Goal: Task Accomplishment & Management: Manage account settings

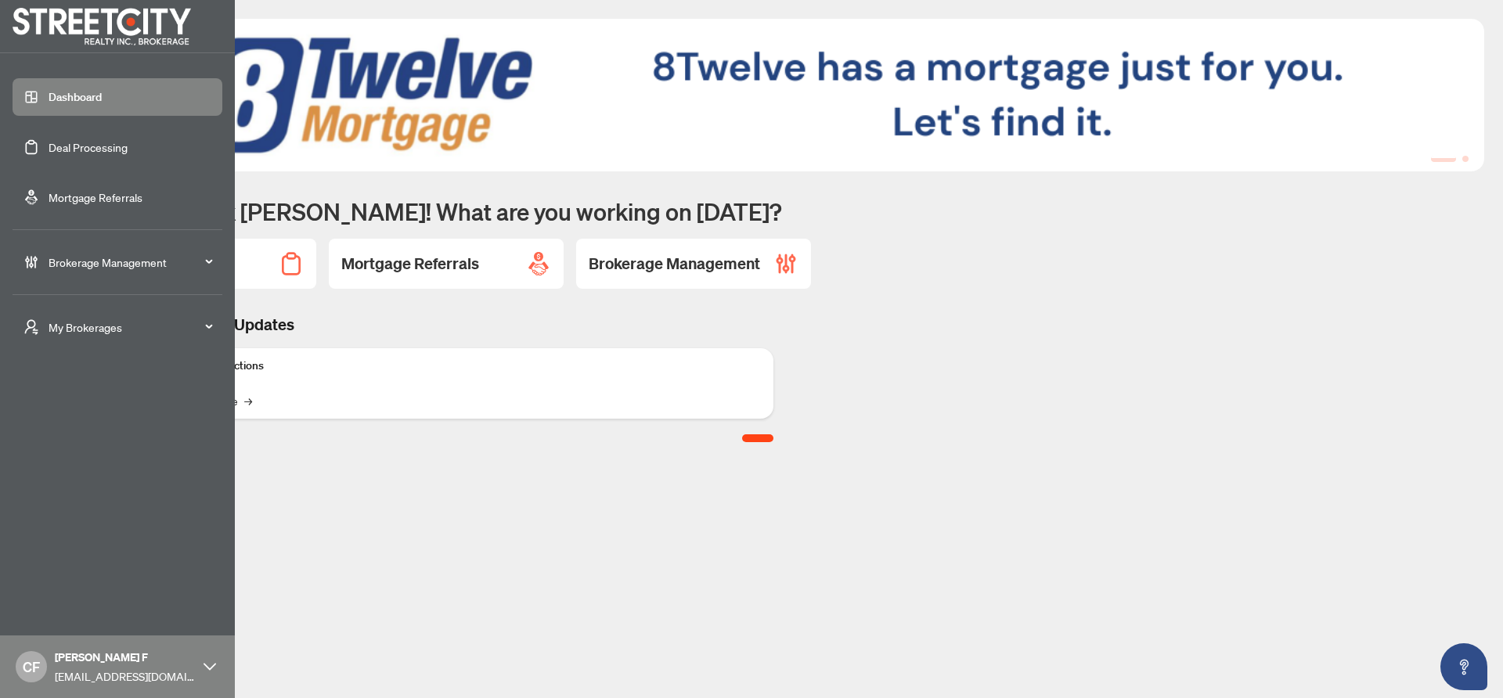
click at [55, 333] on span "My Brokerages" at bounding box center [130, 327] width 163 height 17
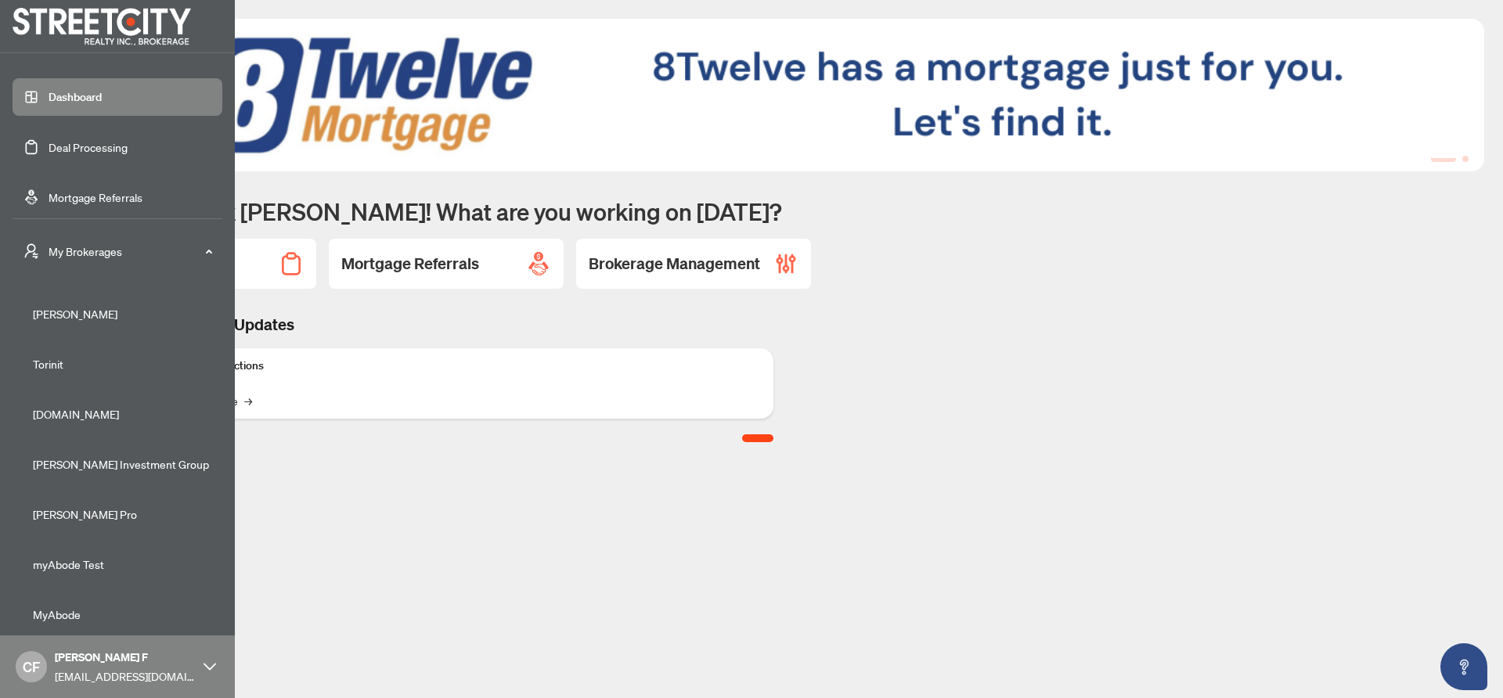
click at [106, 254] on span "My Brokerages" at bounding box center [130, 251] width 163 height 17
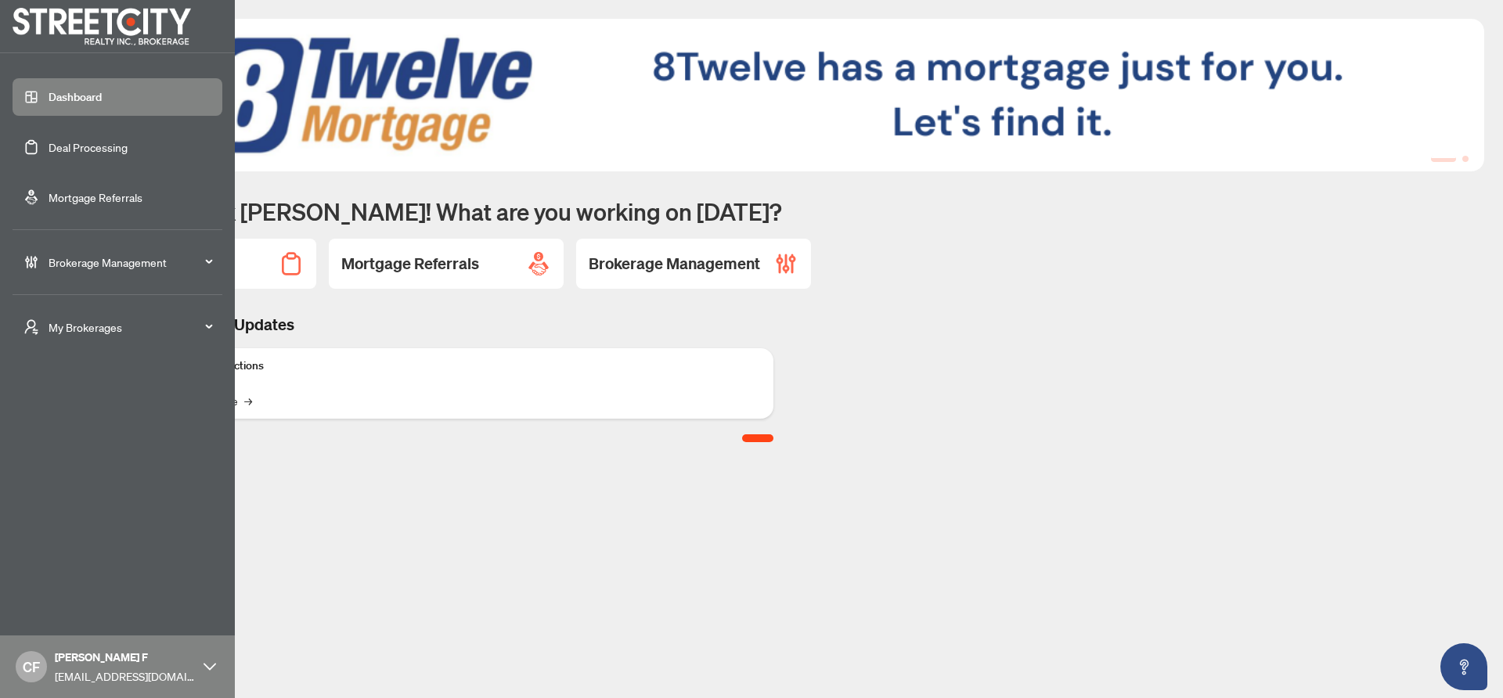
click at [113, 265] on span "Brokerage Management" at bounding box center [130, 262] width 163 height 17
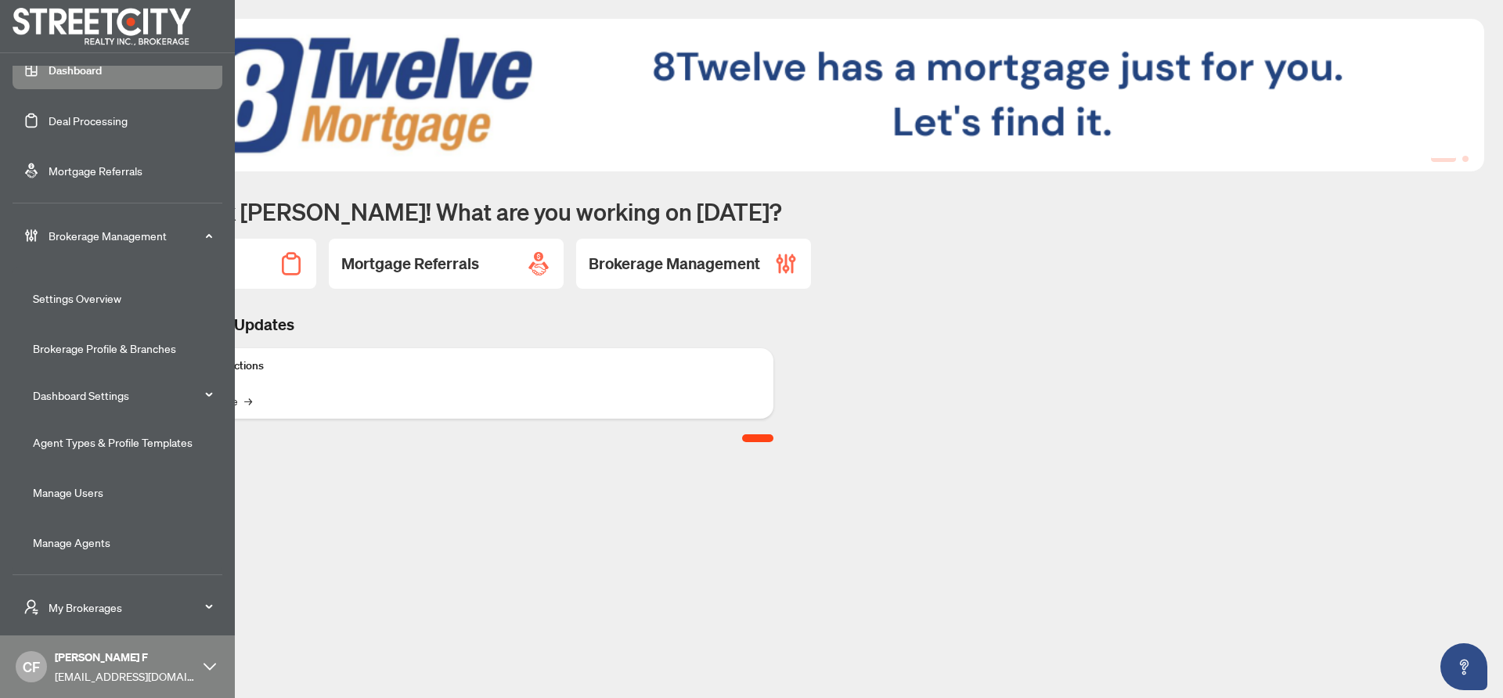
click at [97, 535] on link "Manage Agents" at bounding box center [71, 542] width 77 height 14
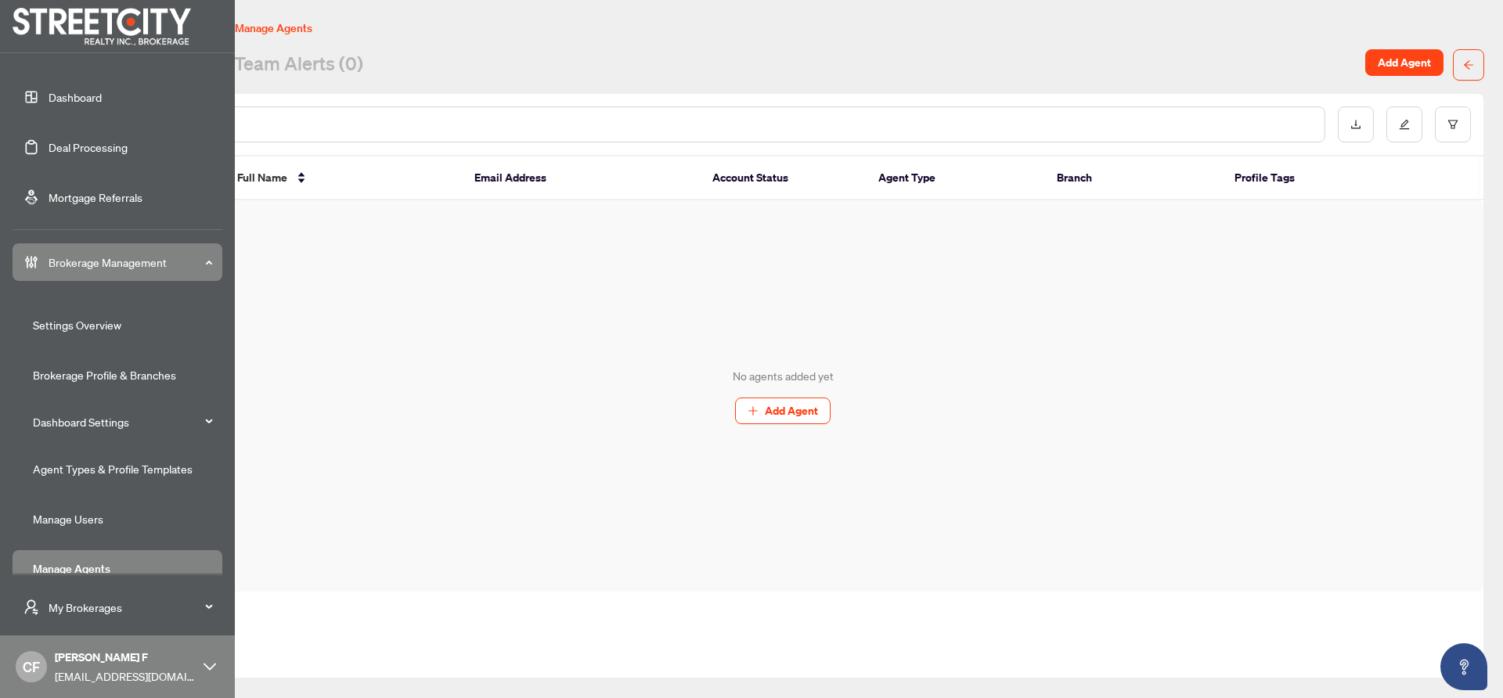
click at [121, 371] on link "Brokerage Profile & Branches" at bounding box center [104, 375] width 143 height 14
